Goal: Task Accomplishment & Management: Check status

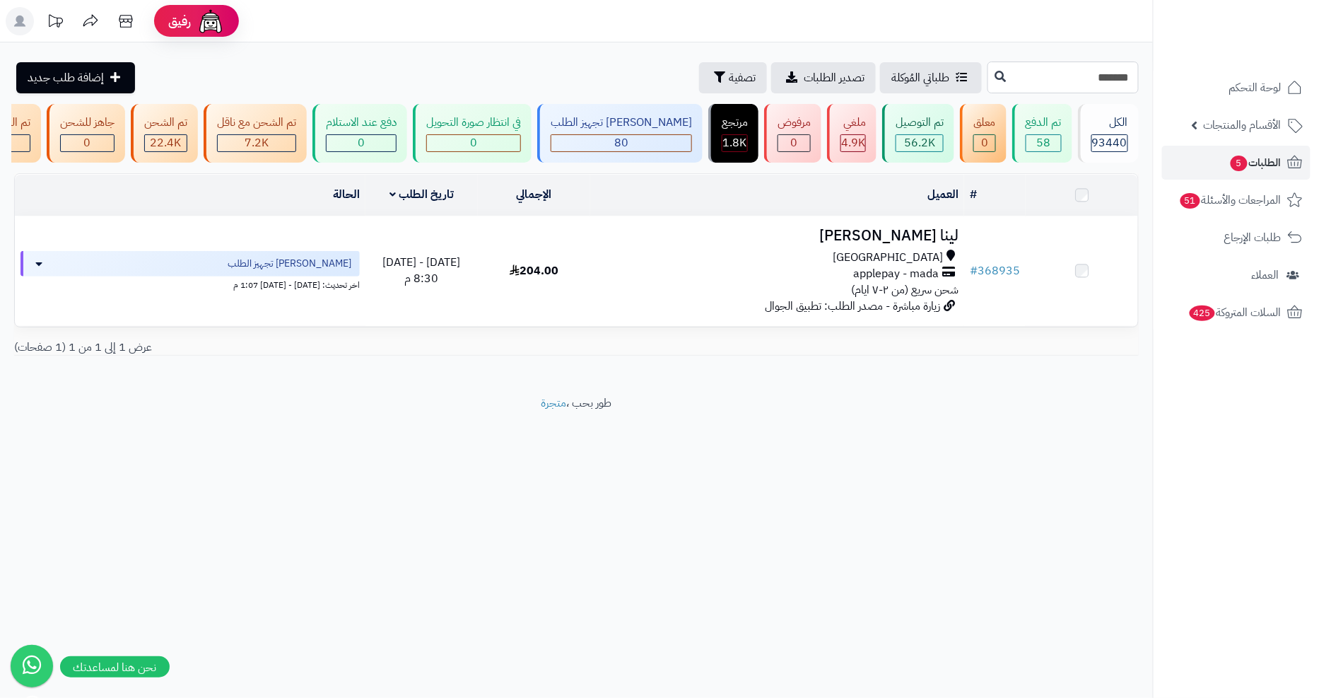
click at [1004, 72] on input "******" at bounding box center [1063, 77] width 151 height 32
click at [1011, 73] on input "******" at bounding box center [1063, 77] width 151 height 32
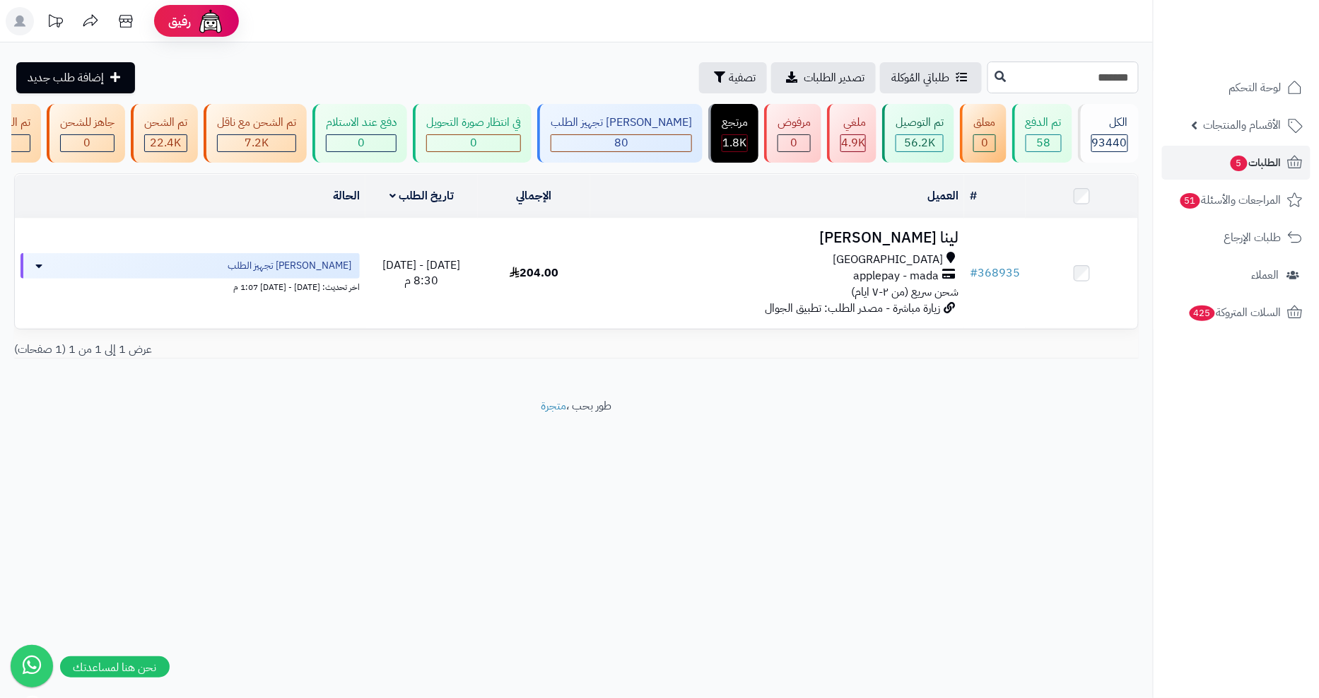
paste input "text"
type input "******"
